Goal: Task Accomplishment & Management: Manage account settings

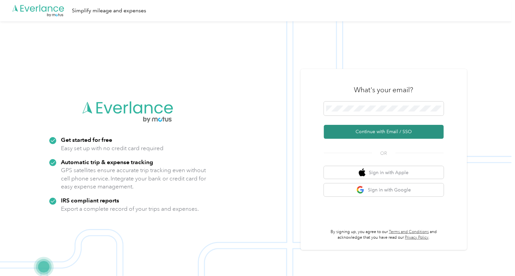
click at [397, 126] on button "Continue with Email / SSO" at bounding box center [384, 132] width 120 height 14
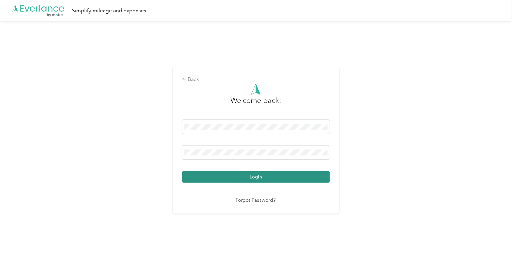
click at [249, 179] on button "Login" at bounding box center [256, 177] width 148 height 12
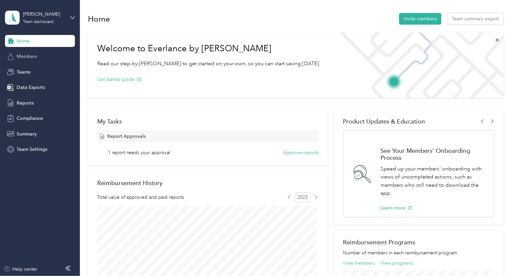
click at [20, 51] on div "Members" at bounding box center [40, 57] width 70 height 12
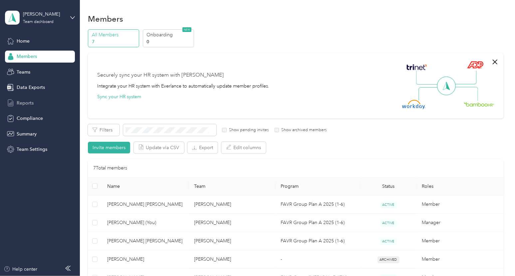
click at [23, 101] on span "Reports" at bounding box center [25, 103] width 17 height 7
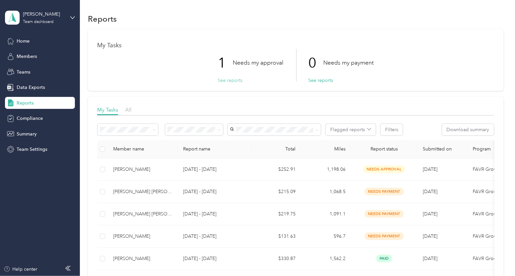
click at [231, 81] on button "See reports" at bounding box center [230, 80] width 25 height 7
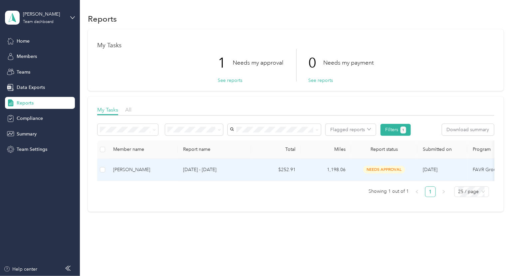
click at [292, 169] on td "$252.91" at bounding box center [276, 170] width 50 height 22
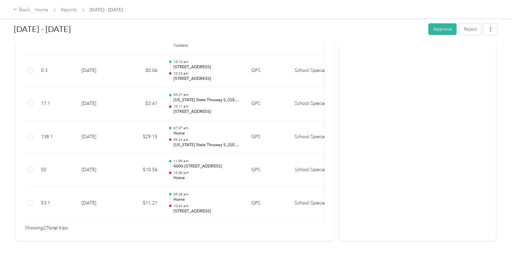
scroll to position [924, 0]
click at [442, 26] on button "Approve" at bounding box center [443, 29] width 28 height 12
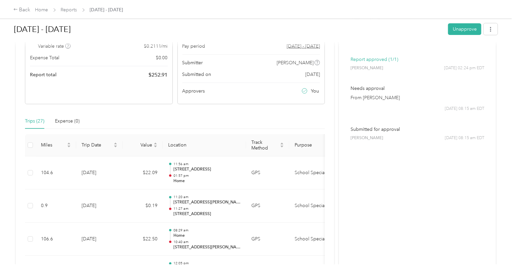
scroll to position [0, 0]
